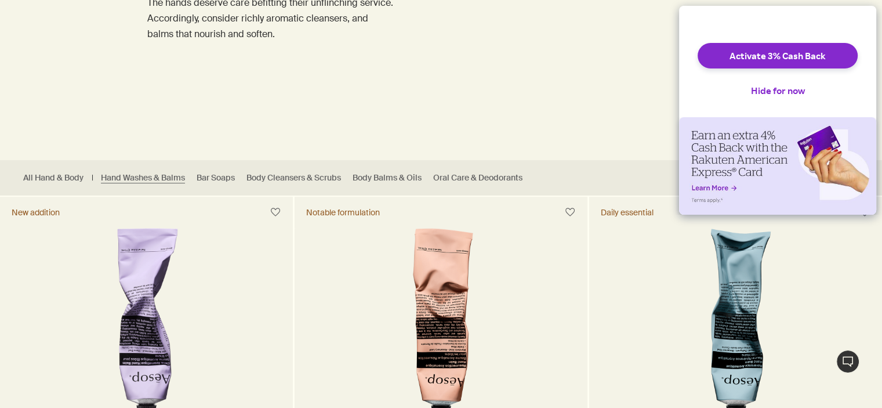
scroll to position [174, 0]
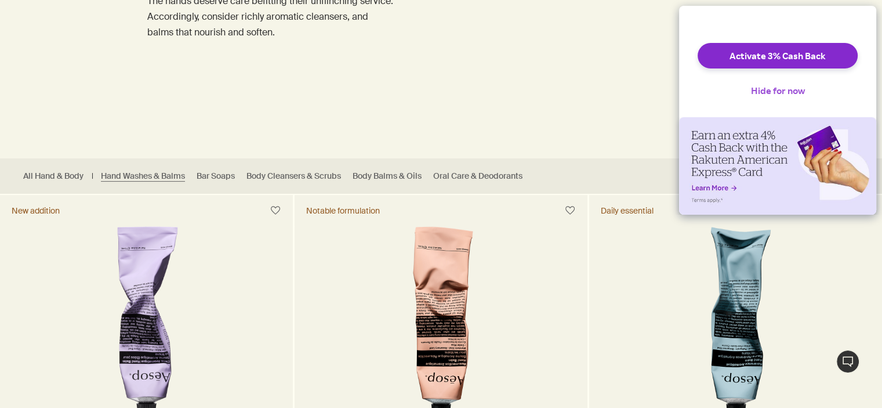
click at [776, 95] on button "Hide for now" at bounding box center [778, 91] width 73 height 26
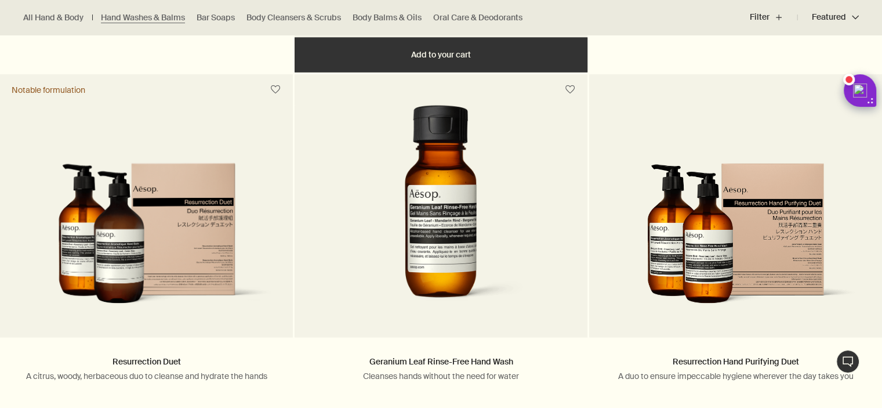
scroll to position [2495, 0]
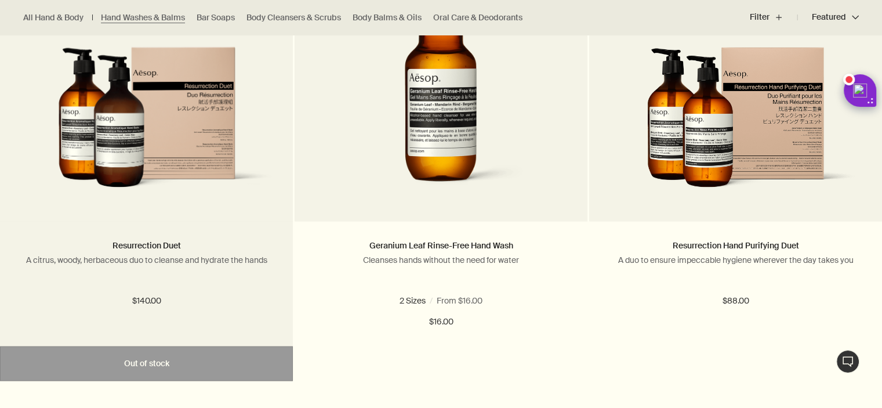
click at [196, 99] on img at bounding box center [146, 125] width 258 height 157
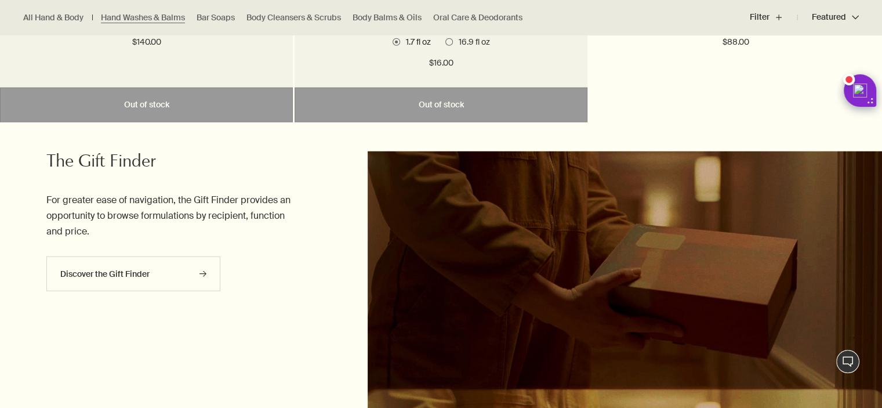
scroll to position [2727, 0]
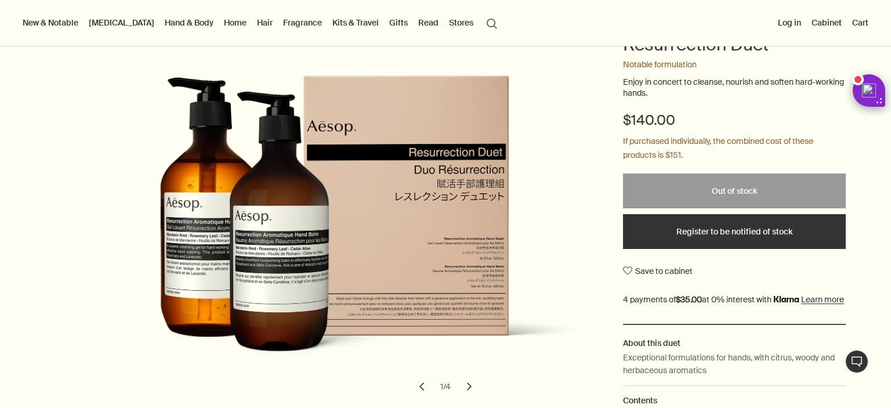
scroll to position [58, 0]
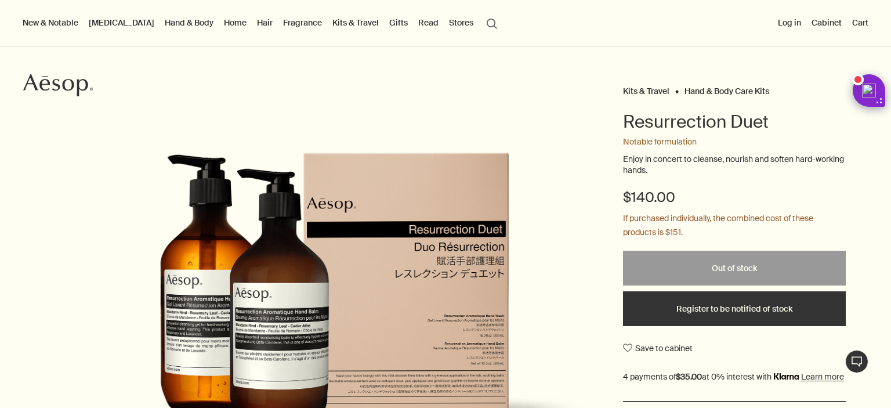
click at [786, 83] on ul "Kits & Travel Hand & Body Care Kits" at bounding box center [734, 91] width 223 height 16
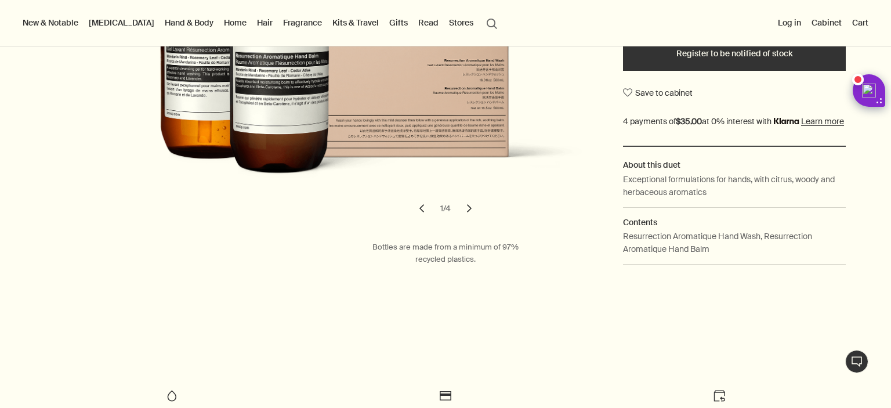
scroll to position [348, 0]
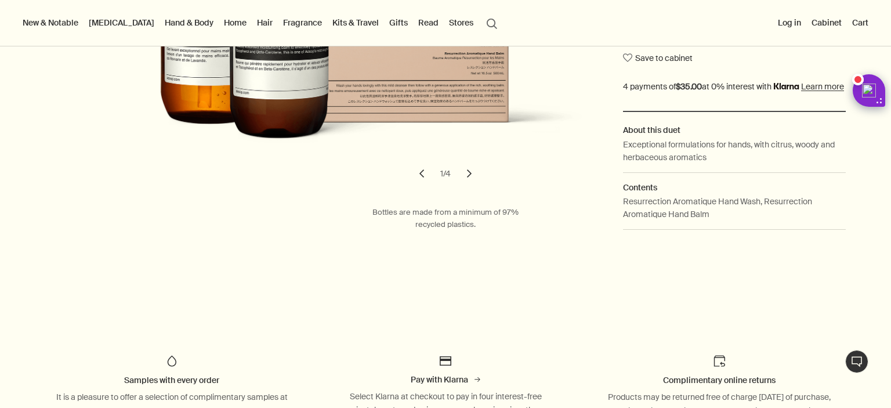
click at [462, 185] on button "chevron" at bounding box center [470, 174] width 26 height 26
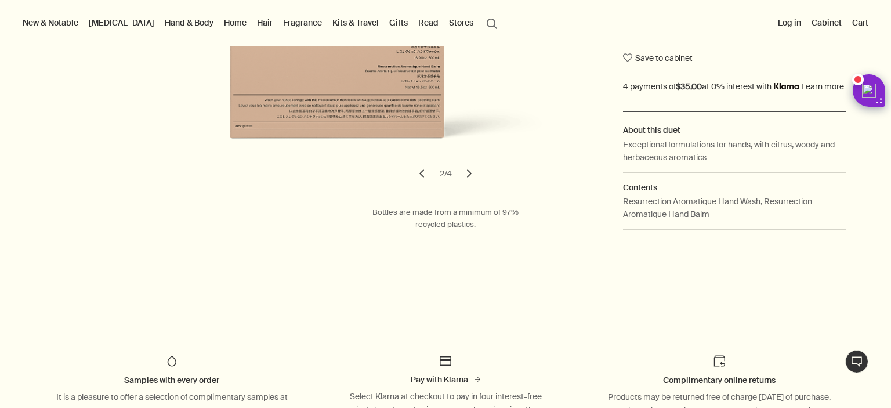
click at [462, 185] on button "chevron" at bounding box center [470, 174] width 26 height 26
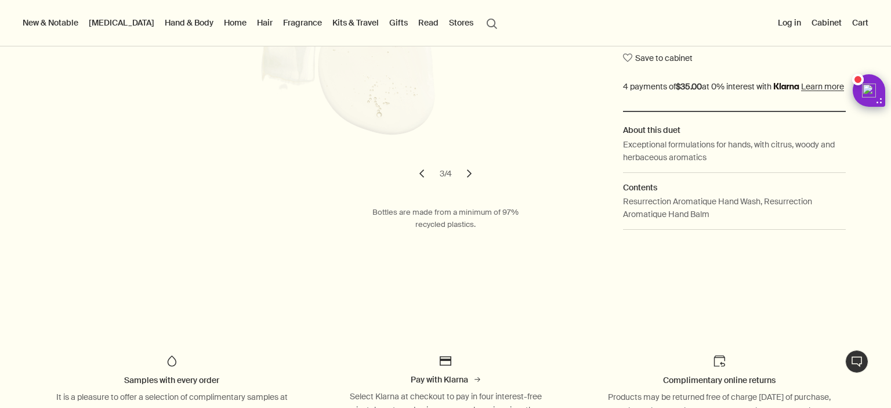
click at [462, 185] on button "chevron" at bounding box center [470, 174] width 26 height 26
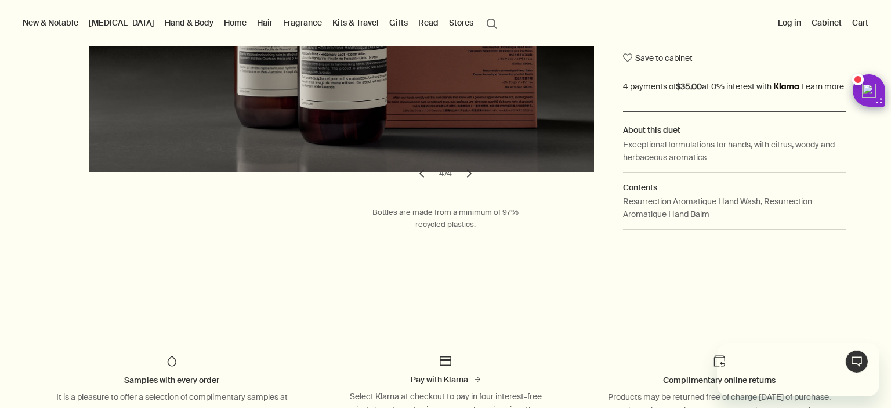
scroll to position [0, 0]
click at [415, 186] on button "chevron" at bounding box center [422, 174] width 26 height 26
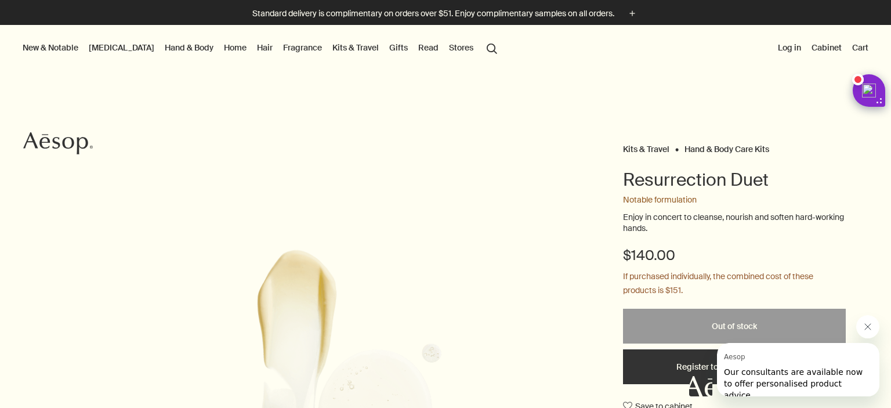
click at [162, 45] on link "Hand & Body" at bounding box center [188, 47] width 53 height 15
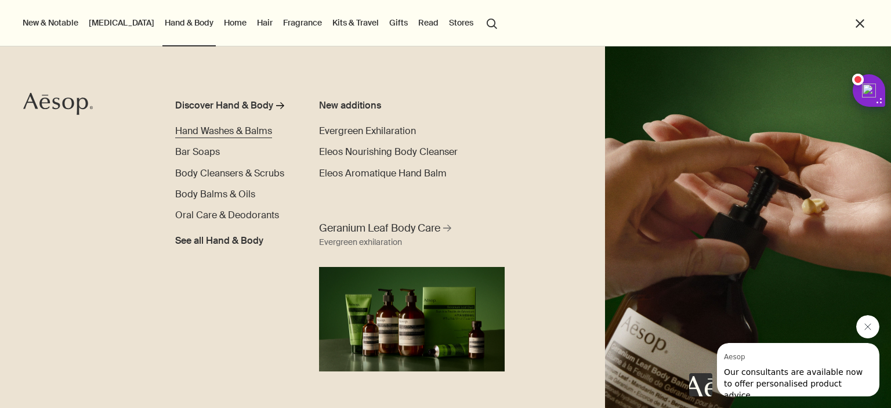
click at [249, 133] on span "Hand Washes & Balms" at bounding box center [223, 131] width 97 height 12
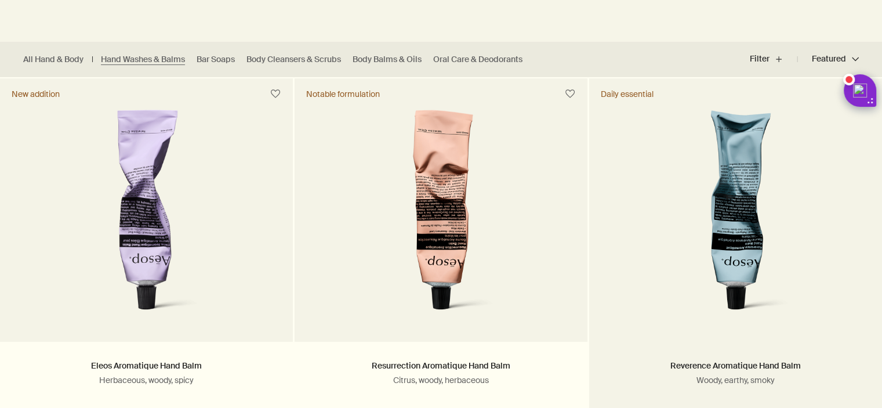
scroll to position [348, 0]
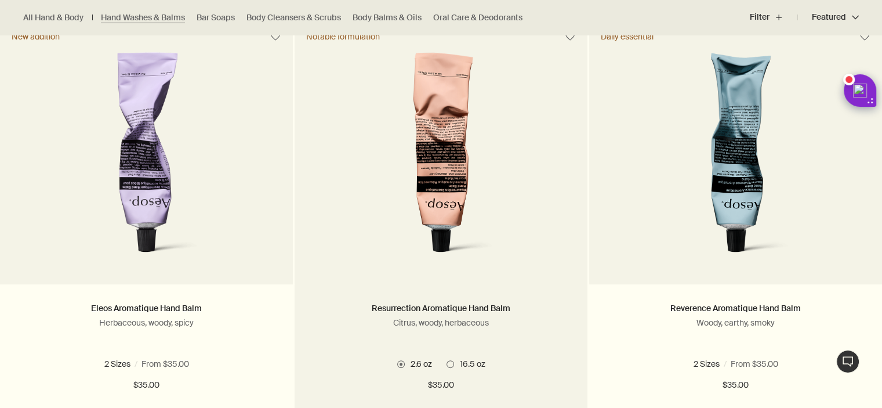
click at [455, 367] on span "16.5 oz" at bounding box center [469, 364] width 31 height 10
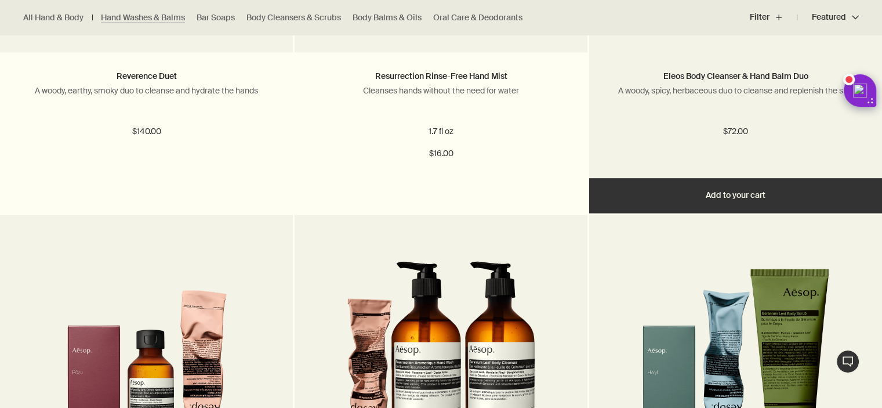
scroll to position [1508, 0]
